Goal: Task Accomplishment & Management: Complete application form

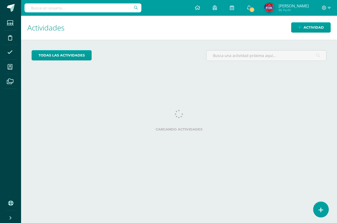
click at [322, 205] on link at bounding box center [320, 209] width 15 height 15
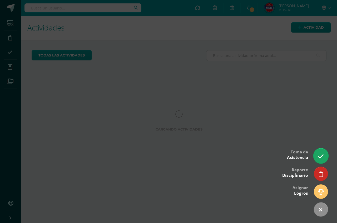
click at [318, 154] on icon at bounding box center [321, 157] width 6 height 6
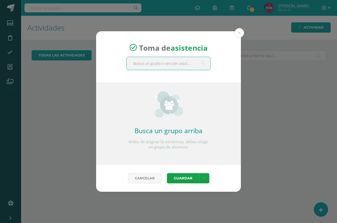
click at [168, 66] on input "text" at bounding box center [169, 63] width 84 height 13
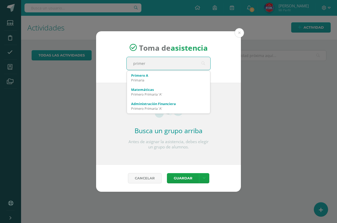
type input "primero"
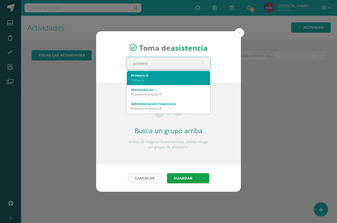
click at [151, 80] on div "Primaria" at bounding box center [168, 80] width 75 height 5
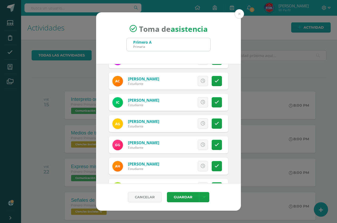
scroll to position [105, 0]
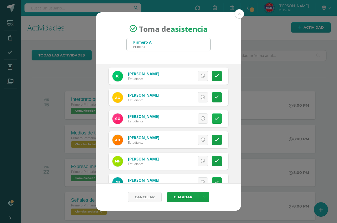
click at [212, 118] on link at bounding box center [217, 119] width 10 height 10
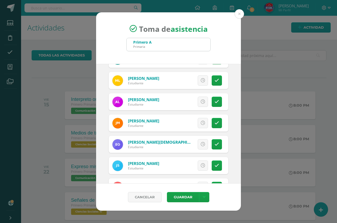
scroll to position [263, 0]
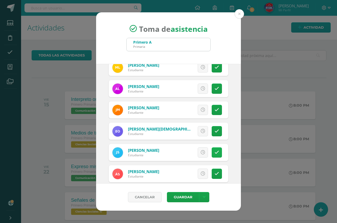
click at [215, 152] on icon at bounding box center [217, 153] width 4 height 4
click at [191, 153] on span "Excusa" at bounding box center [194, 153] width 14 height 10
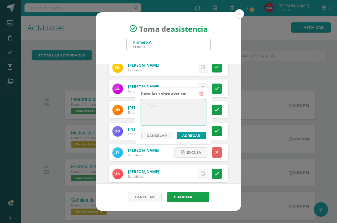
click at [179, 120] on textarea at bounding box center [173, 112] width 65 height 26
type textarea "Enfermo"
click at [198, 137] on button "Agregar" at bounding box center [191, 135] width 29 height 7
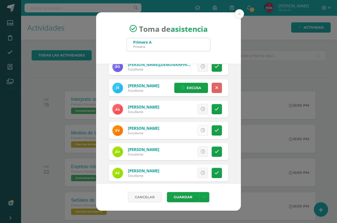
scroll to position [335, 0]
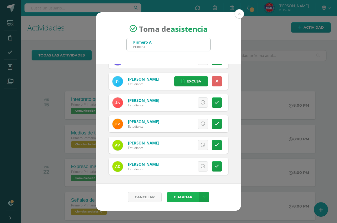
click at [180, 198] on button "Guardar" at bounding box center [183, 197] width 32 height 10
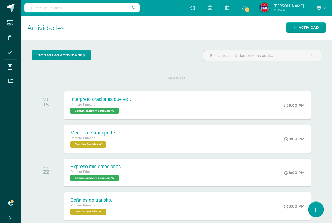
click at [318, 210] on icon at bounding box center [316, 210] width 5 height 6
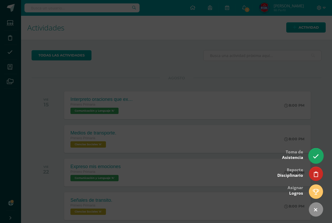
click at [317, 160] on icon at bounding box center [316, 157] width 6 height 6
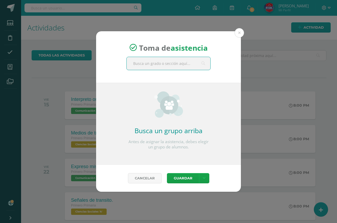
click at [176, 64] on input "text" at bounding box center [169, 63] width 84 height 13
type input "primero"
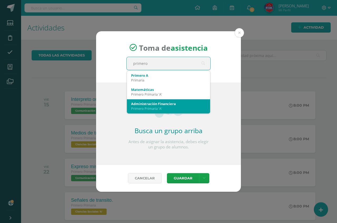
click at [167, 101] on div "Administración Financiera Primero Primaria 'A'" at bounding box center [168, 106] width 75 height 14
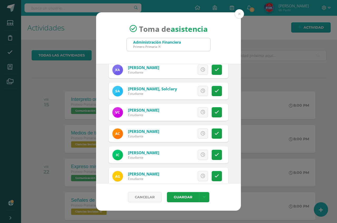
scroll to position [53, 0]
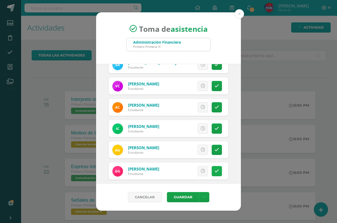
click at [215, 172] on icon at bounding box center [217, 171] width 4 height 4
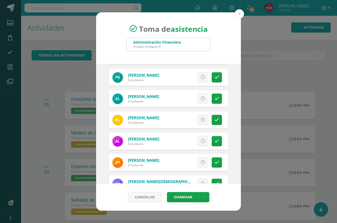
scroll to position [237, 0]
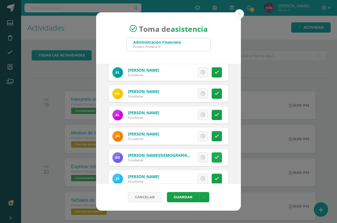
click at [212, 157] on link at bounding box center [217, 158] width 10 height 10
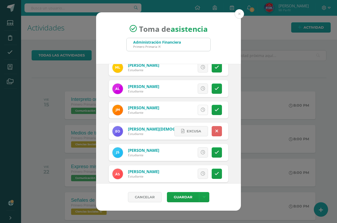
scroll to position [290, 0]
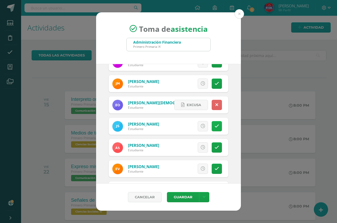
click at [215, 128] on icon at bounding box center [217, 126] width 4 height 4
click at [190, 124] on span "Excusa" at bounding box center [194, 127] width 14 height 10
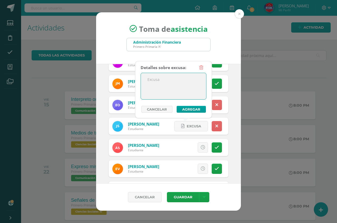
click at [178, 86] on textarea at bounding box center [173, 86] width 65 height 26
type textarea "Enfermo"
click at [185, 109] on button "Agregar" at bounding box center [191, 109] width 29 height 7
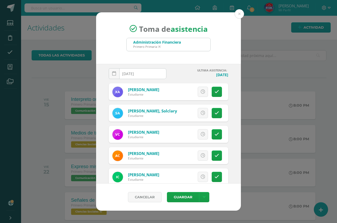
scroll to position [0, 0]
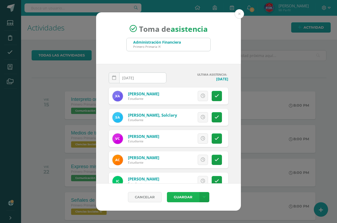
click at [182, 198] on button "Guardar" at bounding box center [183, 197] width 32 height 10
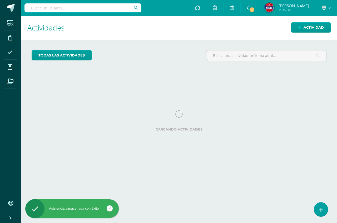
click at [255, 11] on span "1" at bounding box center [252, 10] width 6 height 6
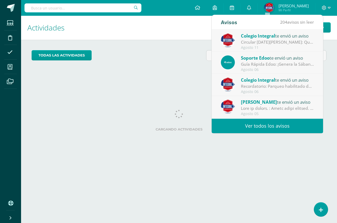
click at [274, 42] on div "Circular [DATE][PERSON_NAME]: Querida comunidad educativa, te trasladamos este …" at bounding box center [277, 42] width 73 height 6
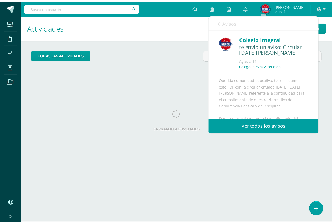
scroll to position [96, 0]
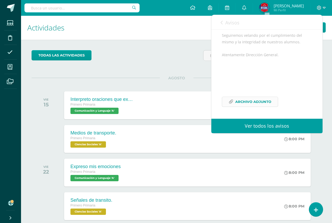
click at [253, 104] on span "Archivo Adjunto" at bounding box center [254, 102] width 36 height 10
